Goal: Task Accomplishment & Management: Use online tool/utility

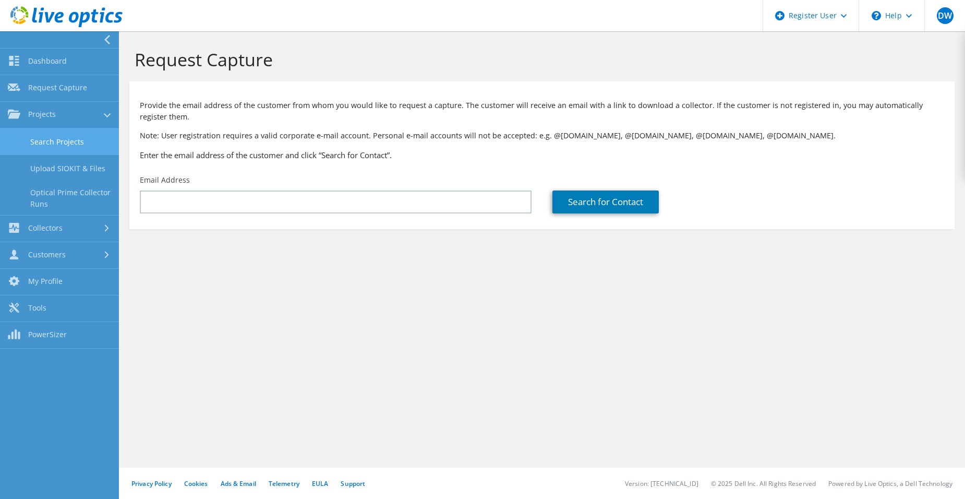
click at [68, 149] on link "Search Projects" at bounding box center [59, 141] width 119 height 27
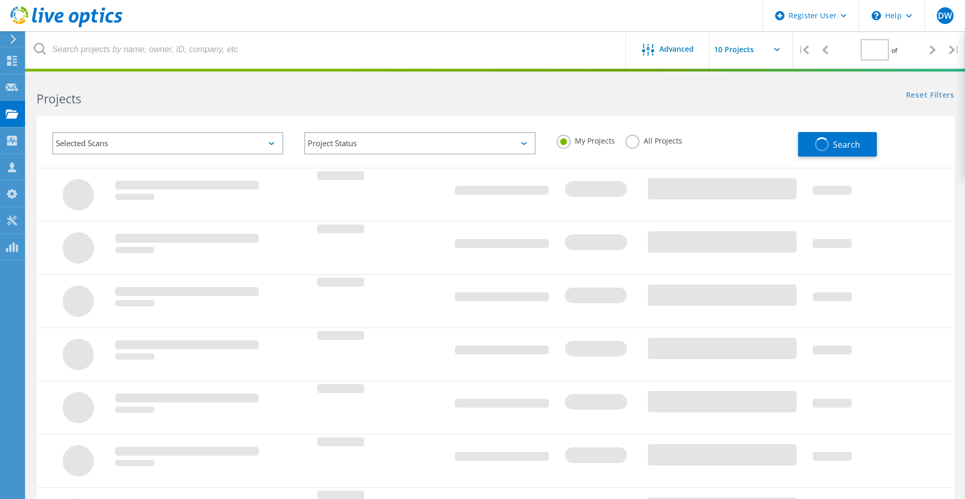
type input "1"
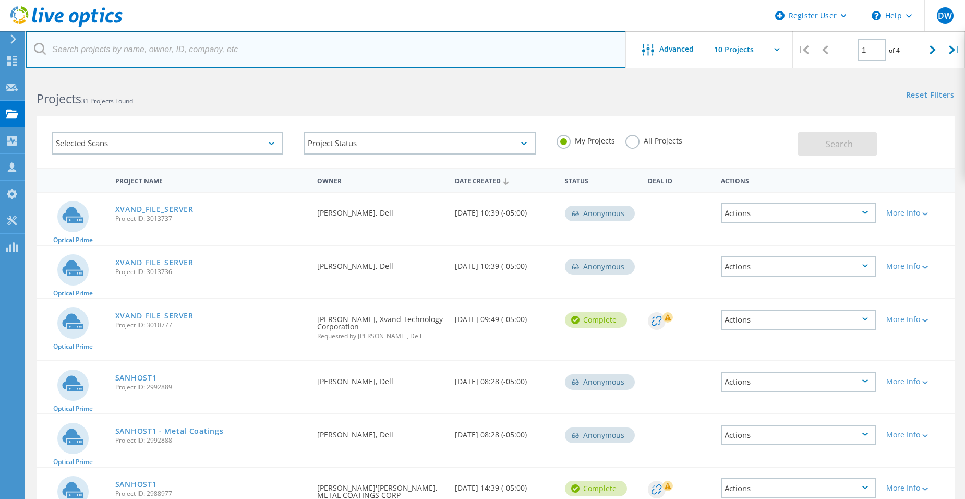
drag, startPoint x: 85, startPoint y: 63, endPoint x: 80, endPoint y: 45, distance: 18.4
click at [80, 45] on input "text" at bounding box center [326, 49] width 601 height 37
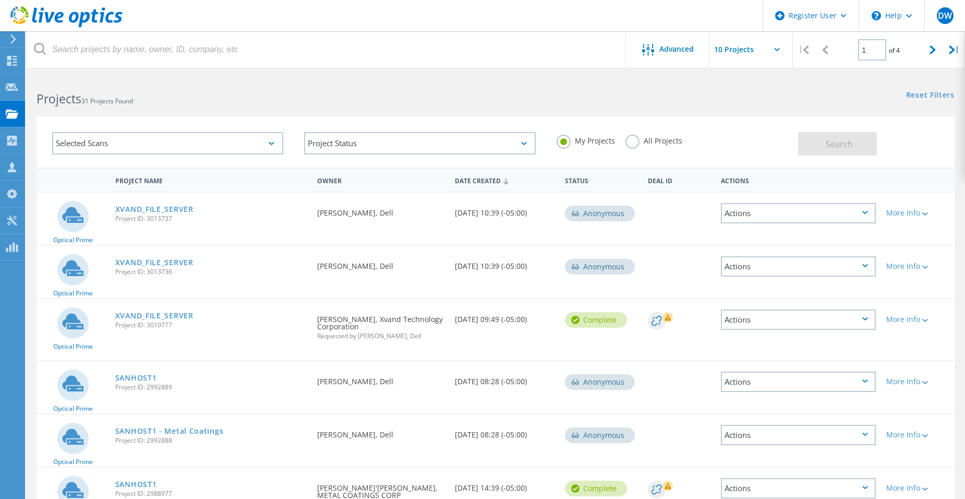
click at [294, 97] on h2 "Projects 31 Projects Found" at bounding box center [261, 98] width 449 height 17
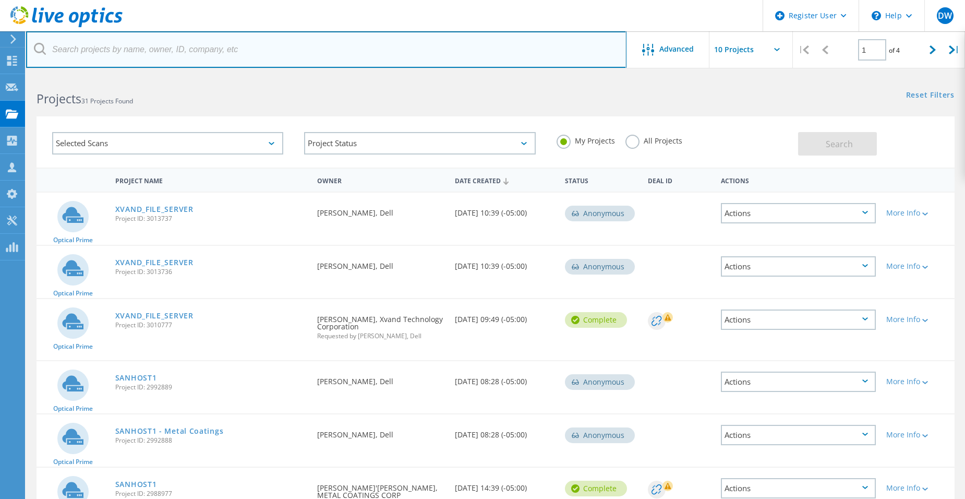
click at [124, 55] on input "text" at bounding box center [326, 49] width 601 height 37
paste input "17372087362"
type input "17372087362"
